Goal: Transaction & Acquisition: Download file/media

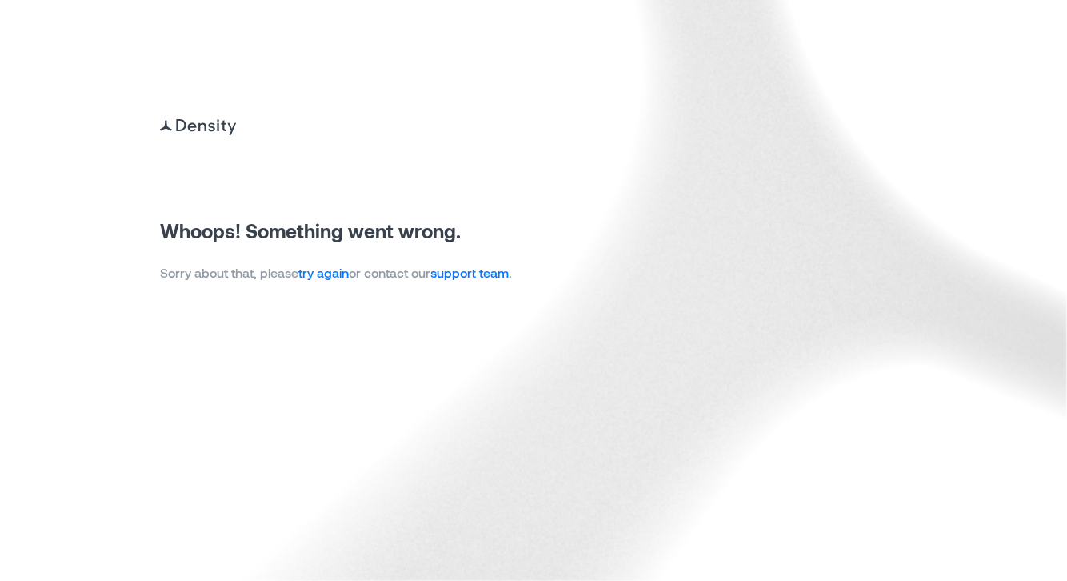
click at [327, 277] on link "try again" at bounding box center [323, 272] width 50 height 15
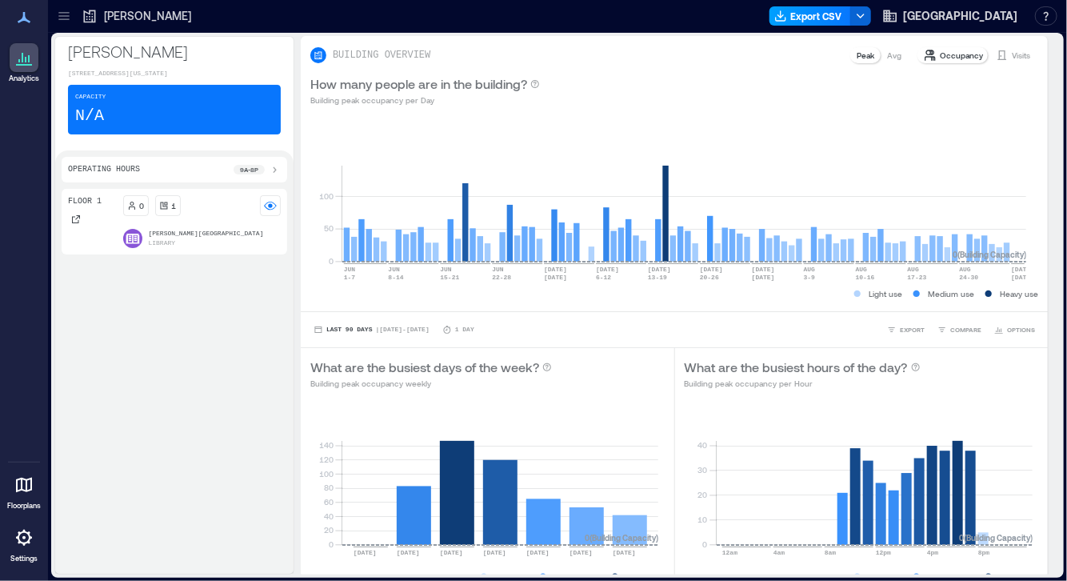
click at [771, 23] on button "Export CSV" at bounding box center [810, 15] width 82 height 19
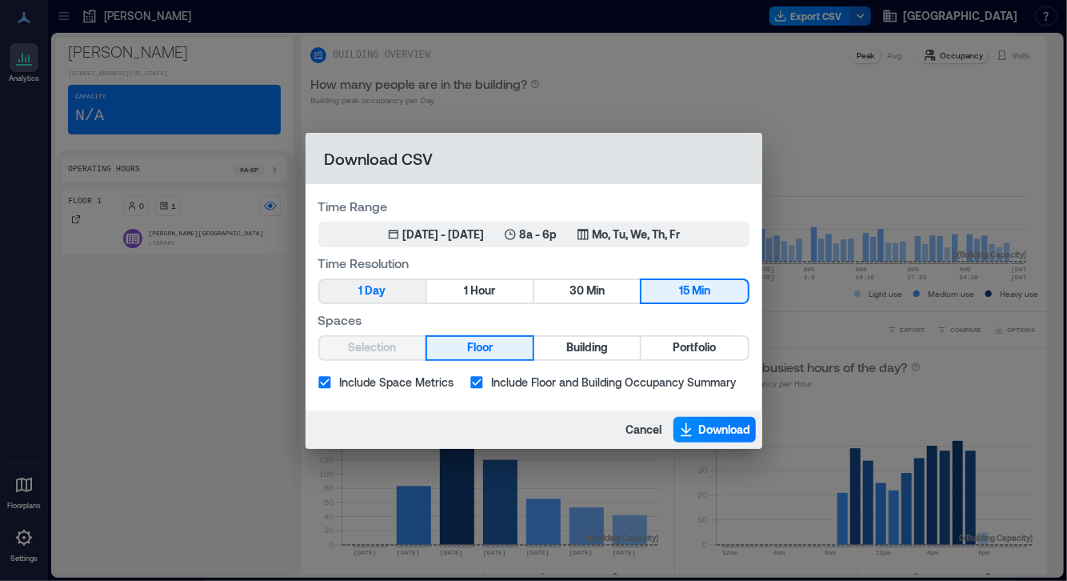
click at [371, 295] on span "Day" at bounding box center [375, 291] width 21 height 20
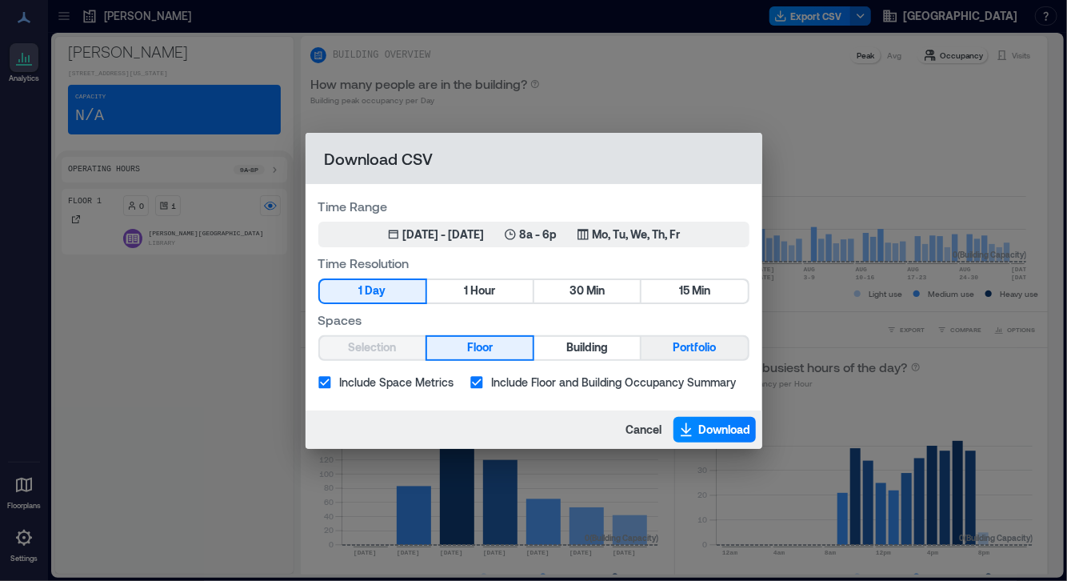
click at [665, 347] on button "Portfolio" at bounding box center [694, 348] width 106 height 22
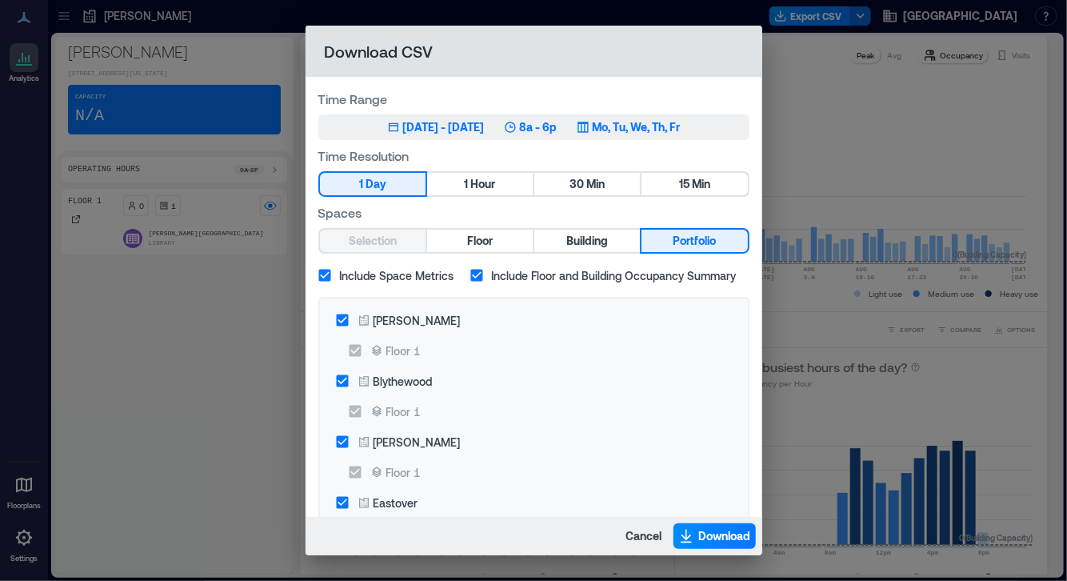
click at [454, 126] on div "[DATE] - [DATE]" at bounding box center [444, 127] width 82 height 16
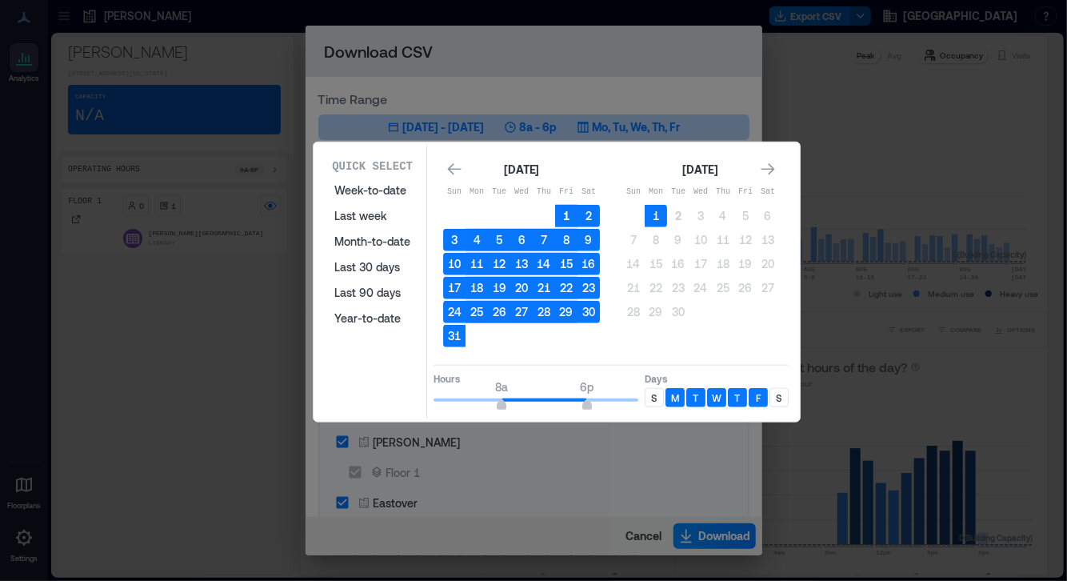
click at [565, 207] on button "1" at bounding box center [566, 216] width 22 height 22
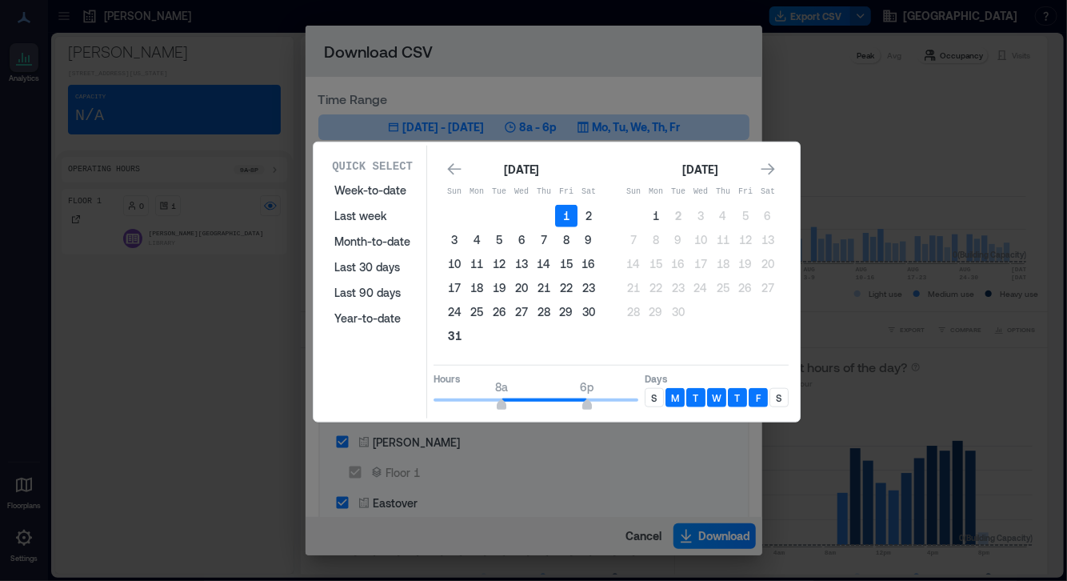
click at [454, 329] on button "31" at bounding box center [454, 336] width 22 height 22
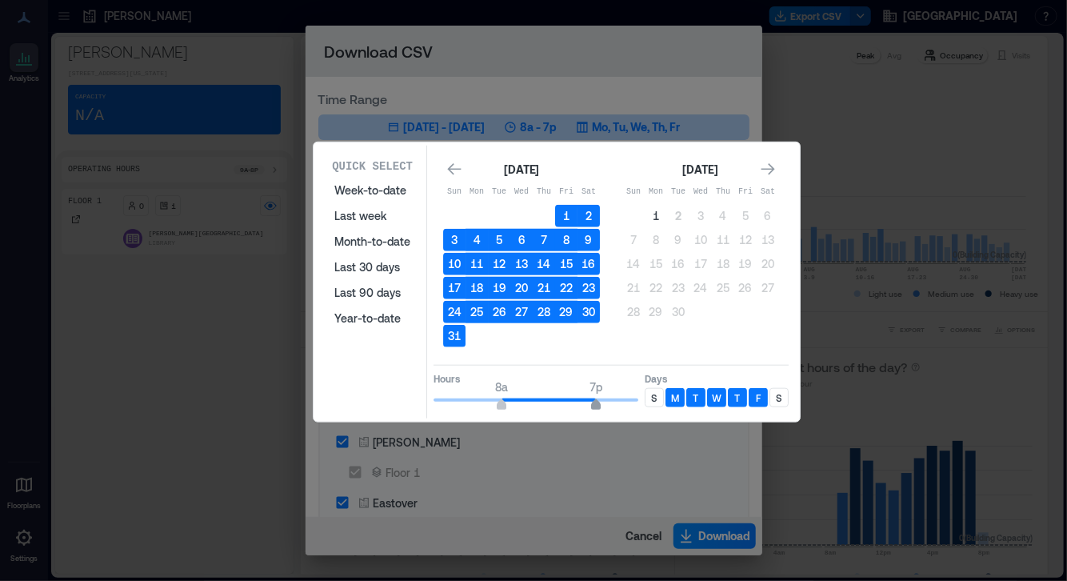
type input "**"
drag, startPoint x: 585, startPoint y: 399, endPoint x: 603, endPoint y: 398, distance: 18.4
click at [603, 403] on span "8p" at bounding box center [605, 406] width 10 height 6
click at [655, 394] on p "S" at bounding box center [655, 397] width 6 height 13
click at [780, 393] on p "S" at bounding box center [779, 397] width 6 height 13
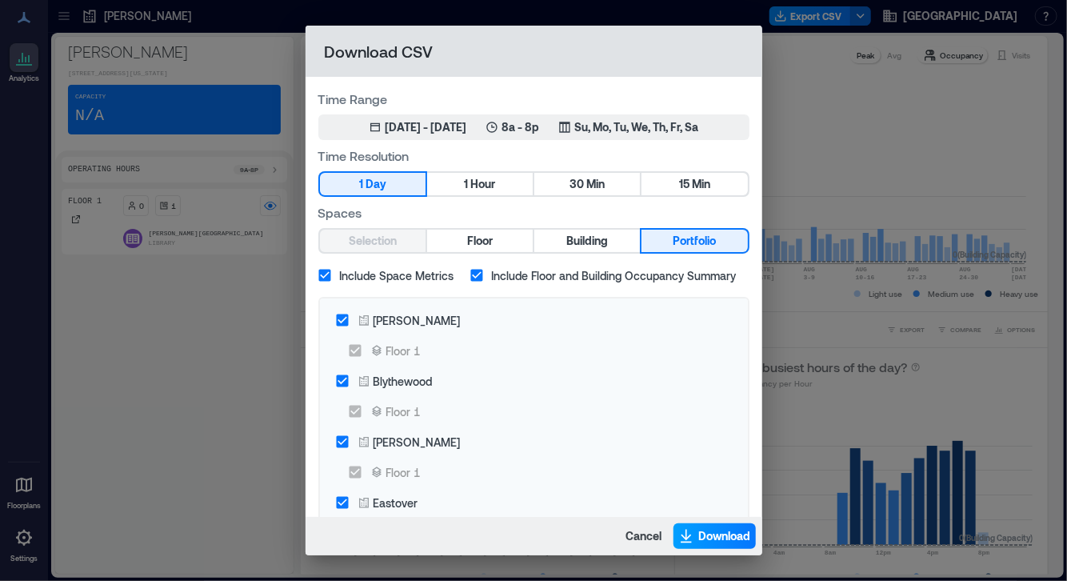
click at [700, 535] on button "Download" at bounding box center [714, 536] width 82 height 26
